Goal: Information Seeking & Learning: Find specific fact

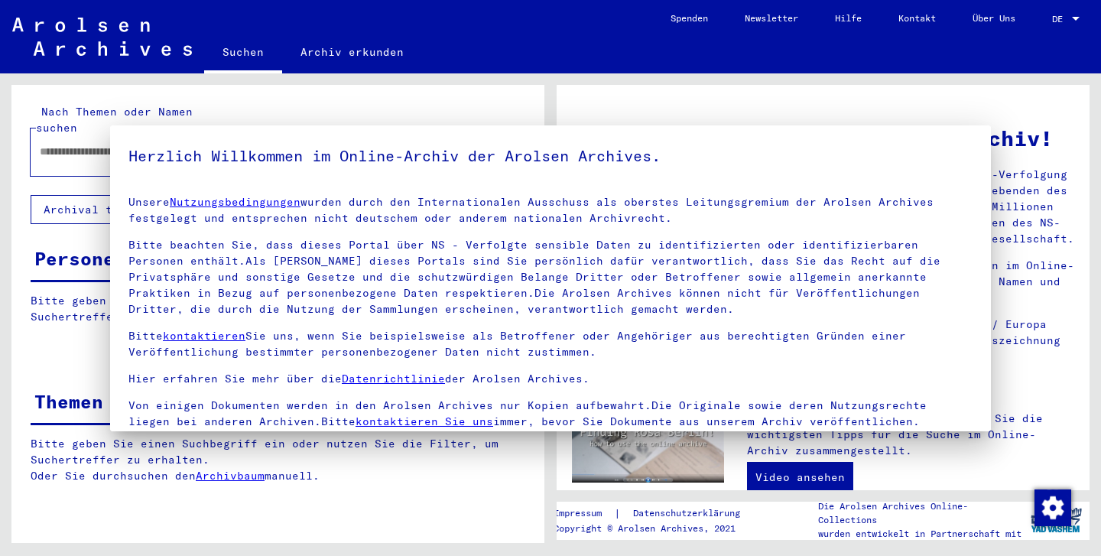
type input "**********"
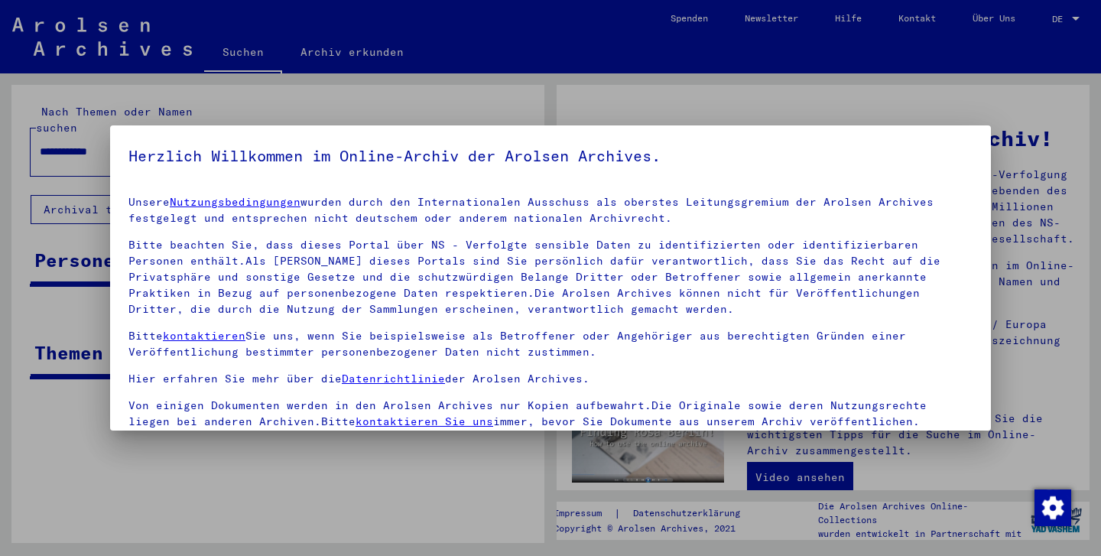
click at [423, 476] on div at bounding box center [550, 278] width 1101 height 556
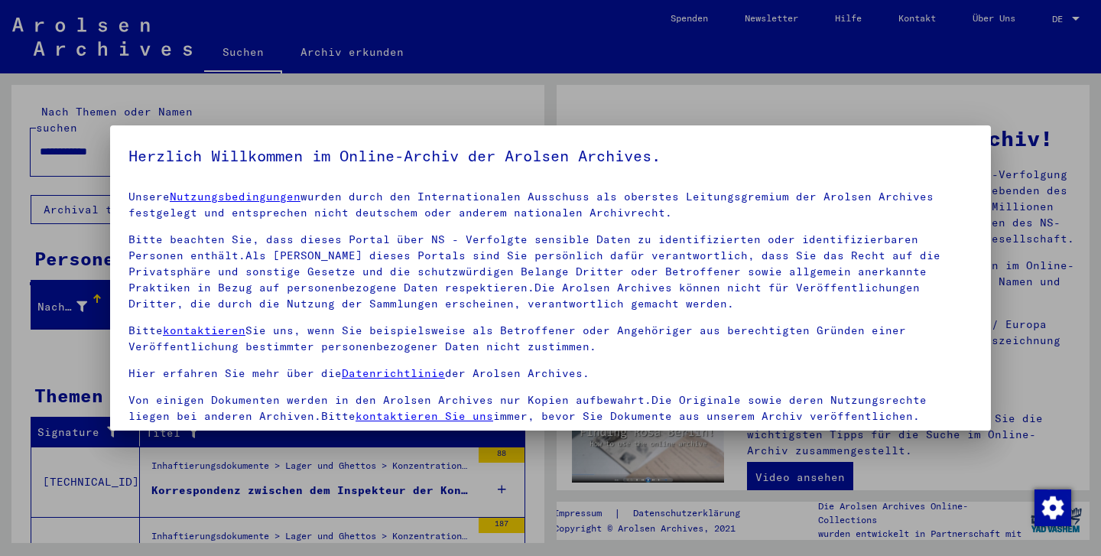
scroll to position [131, 0]
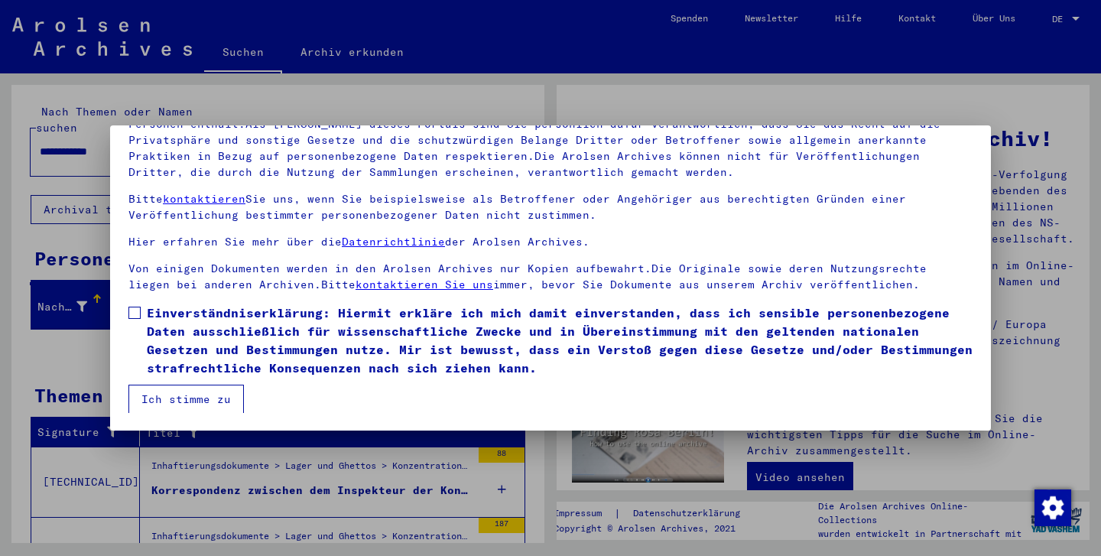
click at [133, 300] on mat-dialog-content "Unsere Nutzungsbedingungen wurden durch den Internationalen Ausschuss als obers…" at bounding box center [550, 233] width 881 height 362
click at [133, 308] on span at bounding box center [134, 313] width 12 height 12
click at [195, 398] on button "Ich stimme zu" at bounding box center [185, 399] width 115 height 29
